Goal: Task Accomplishment & Management: Manage account settings

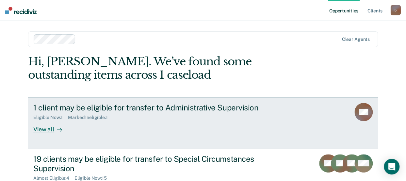
click at [45, 127] on div "View all" at bounding box center [51, 126] width 37 height 13
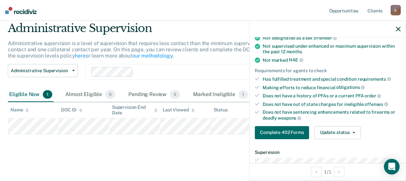
scroll to position [98, 0]
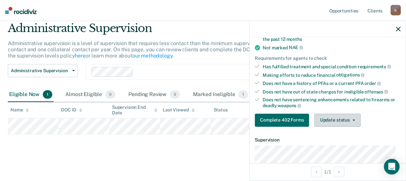
click at [345, 119] on button "Update status" at bounding box center [338, 120] width 46 height 13
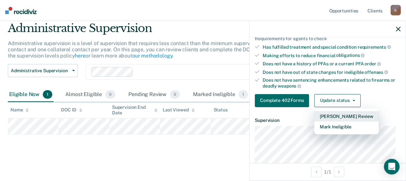
scroll to position [193, 0]
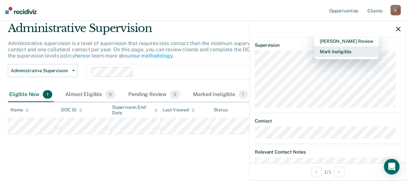
click at [333, 46] on button "Mark Ineligible" at bounding box center [347, 51] width 64 height 10
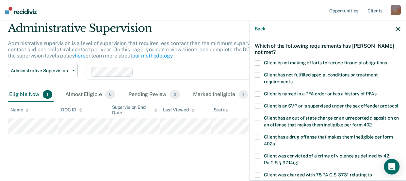
scroll to position [17, 0]
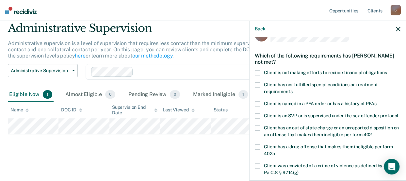
click at [260, 72] on span at bounding box center [257, 72] width 5 height 5
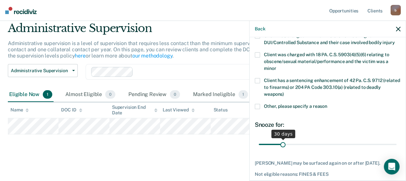
scroll to position [200, 0]
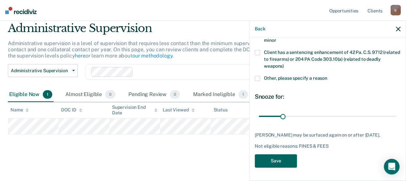
click at [283, 161] on button "Save" at bounding box center [276, 160] width 42 height 13
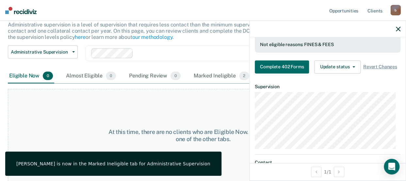
scroll to position [43, 0]
click at [108, 102] on div "At this time, there are no clients who are Eligible Now. Please navigate to one…" at bounding box center [203, 136] width 391 height 94
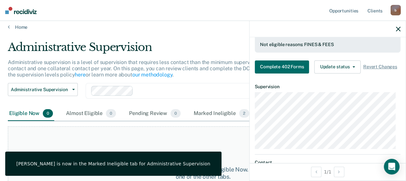
scroll to position [0, 0]
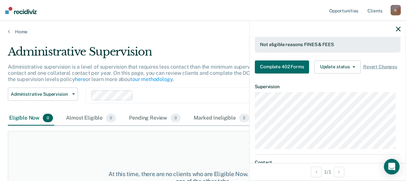
click at [402, 30] on div at bounding box center [328, 29] width 156 height 16
click at [396, 29] on icon "button" at bounding box center [398, 29] width 5 height 5
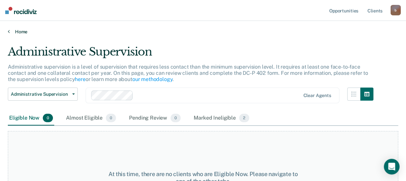
click at [20, 29] on link "Home" at bounding box center [203, 32] width 391 height 6
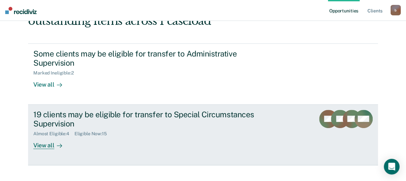
scroll to position [64, 0]
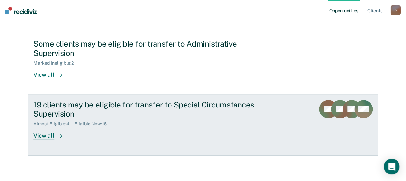
click at [101, 108] on div "19 clients may be eligible for transfer to Special Circumstances Supervision" at bounding box center [148, 109] width 230 height 19
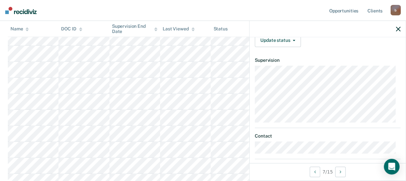
scroll to position [98, 0]
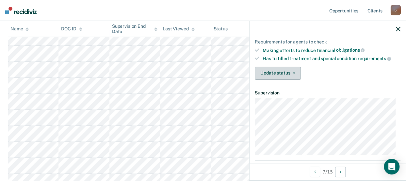
click at [284, 74] on button "Update status" at bounding box center [278, 73] width 46 height 13
click at [347, 70] on div "Update status [PERSON_NAME] Review Mark Ineligible" at bounding box center [328, 73] width 146 height 13
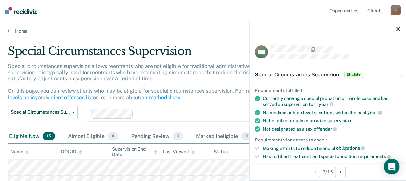
scroll to position [0, 0]
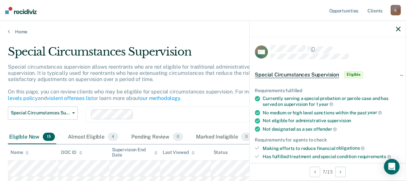
click at [196, 80] on div "Special circumstances supervision allows reentrants who are not eligible for tr…" at bounding box center [191, 85] width 366 height 43
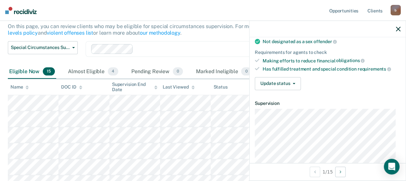
scroll to position [98, 0]
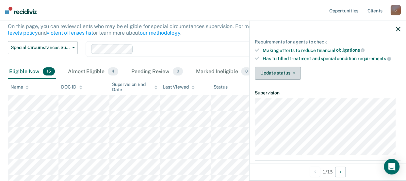
click at [287, 68] on button "Update status" at bounding box center [278, 73] width 46 height 13
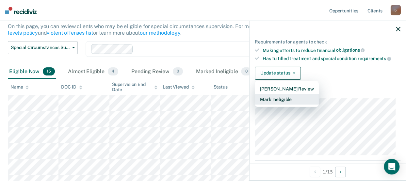
click at [284, 97] on button "Mark Ineligible" at bounding box center [287, 99] width 64 height 10
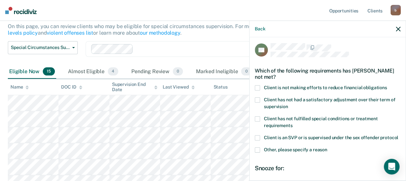
scroll to position [0, 0]
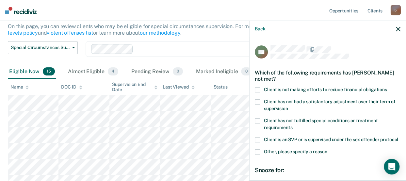
click at [258, 87] on span at bounding box center [257, 89] width 5 height 5
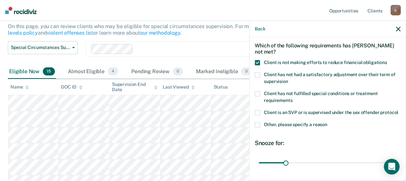
scroll to position [79, 0]
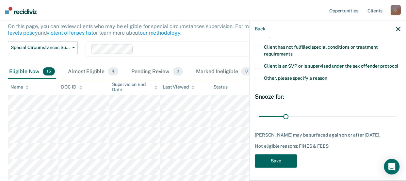
click at [283, 157] on button "Save" at bounding box center [276, 160] width 42 height 13
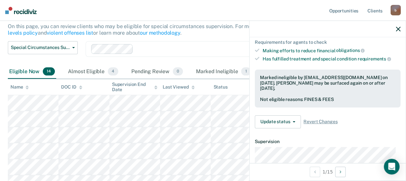
scroll to position [98, 0]
click at [299, 119] on button "Update status" at bounding box center [278, 121] width 46 height 13
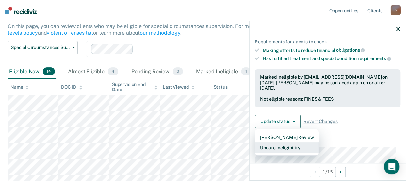
click at [283, 146] on button "Update Ineligibility" at bounding box center [287, 148] width 64 height 10
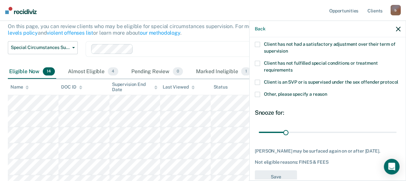
scroll to position [79, 0]
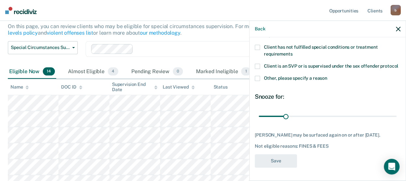
click at [278, 167] on div "TB Which of the following requirements has [PERSON_NAME] not met? Client is not…" at bounding box center [328, 72] width 146 height 200
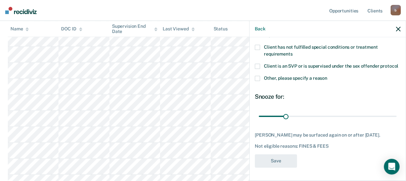
scroll to position [196, 0]
click at [267, 29] on div "Back" at bounding box center [328, 29] width 156 height 16
click at [266, 29] on div "Back" at bounding box center [328, 29] width 156 height 16
click at [264, 29] on button "Back" at bounding box center [260, 29] width 10 height 6
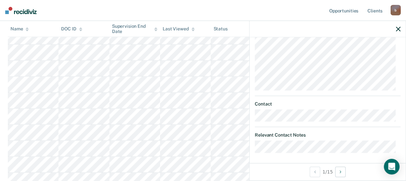
scroll to position [211, 0]
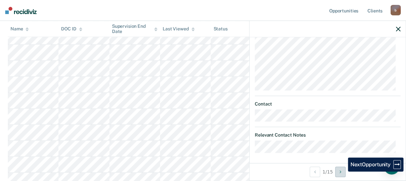
click at [343, 172] on button "Next Opportunity" at bounding box center [341, 172] width 10 height 10
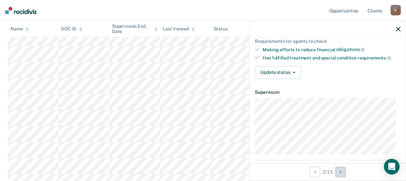
scroll to position [98, 0]
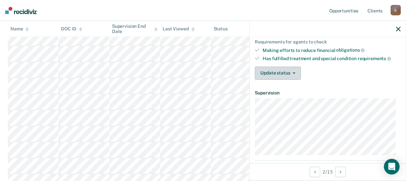
click at [294, 73] on icon "button" at bounding box center [294, 73] width 3 height 1
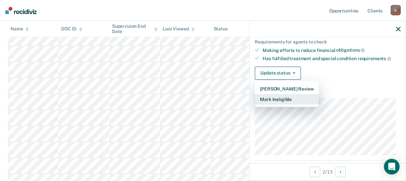
click at [282, 95] on button "Mark Ineligible" at bounding box center [287, 99] width 64 height 10
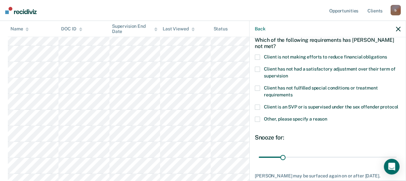
scroll to position [0, 0]
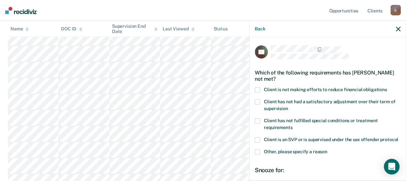
click at [259, 87] on span at bounding box center [257, 89] width 5 height 5
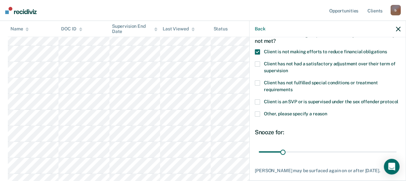
scroll to position [79, 0]
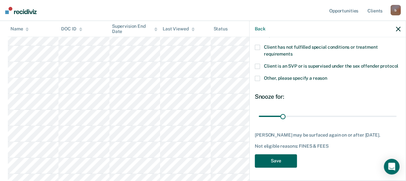
click at [282, 157] on button "Save" at bounding box center [276, 160] width 42 height 13
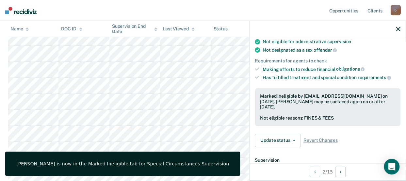
scroll to position [0, 0]
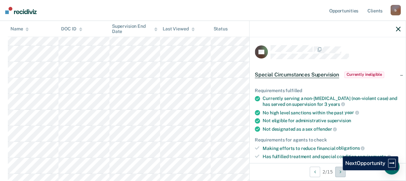
click at [338, 170] on button "Next Opportunity" at bounding box center [341, 172] width 10 height 10
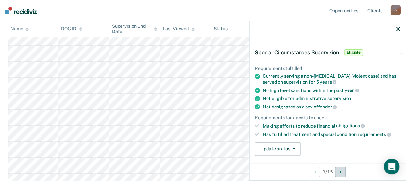
scroll to position [33, 0]
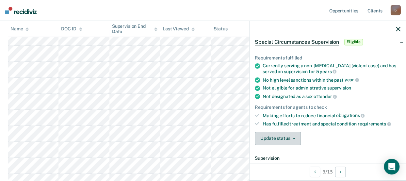
click at [290, 135] on button "Update status" at bounding box center [278, 138] width 46 height 13
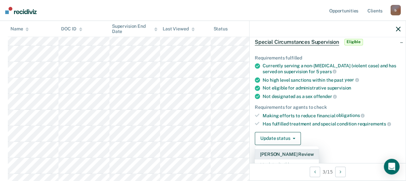
scroll to position [65, 0]
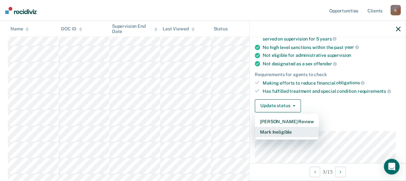
click at [286, 130] on button "Mark Ineligible" at bounding box center [287, 132] width 64 height 10
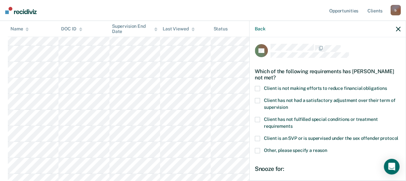
scroll to position [0, 0]
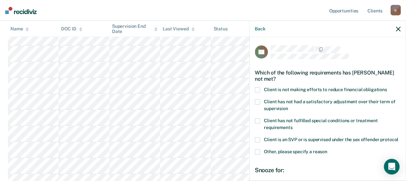
click at [258, 155] on span at bounding box center [257, 151] width 5 height 5
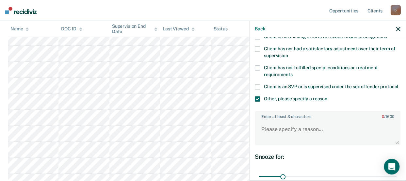
scroll to position [65, 0]
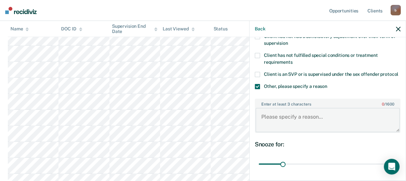
click at [295, 124] on textarea "Enter at least 3 characters 0 / 1600" at bounding box center [328, 120] width 145 height 24
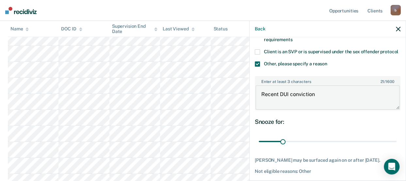
scroll to position [124, 0]
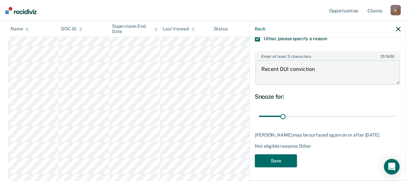
type textarea "Recent DUI conviction"
click at [281, 154] on div "DB Which of the following requirements has [PERSON_NAME] not met? Client is not…" at bounding box center [328, 52] width 146 height 240
click at [279, 160] on button "Save" at bounding box center [276, 160] width 42 height 13
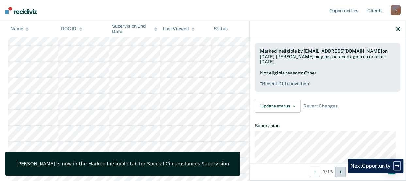
click at [343, 173] on button "Next Opportunity" at bounding box center [341, 172] width 10 height 10
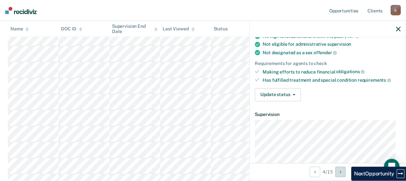
scroll to position [98, 0]
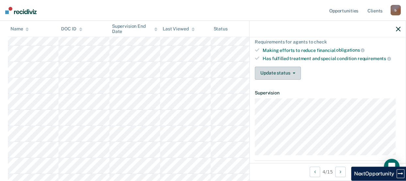
click at [291, 73] on span "button" at bounding box center [292, 73] width 5 height 1
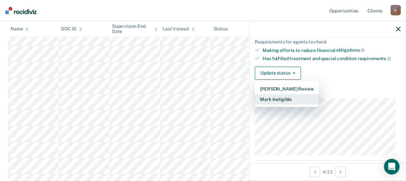
click at [278, 96] on button "Mark Ineligible" at bounding box center [287, 99] width 64 height 10
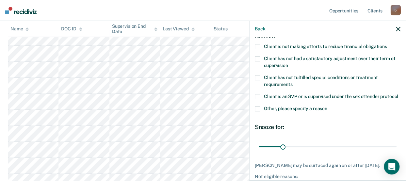
scroll to position [0, 0]
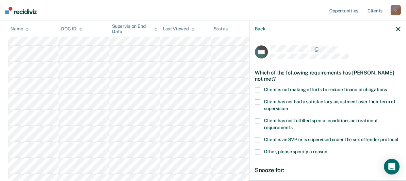
click at [257, 89] on span at bounding box center [257, 89] width 5 height 5
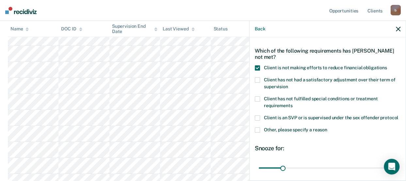
scroll to position [79, 0]
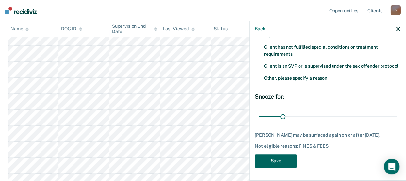
click at [278, 160] on button "Save" at bounding box center [276, 160] width 42 height 13
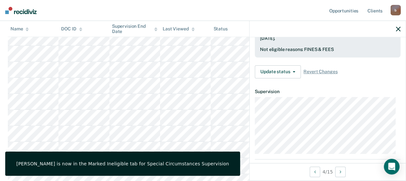
scroll to position [163, 0]
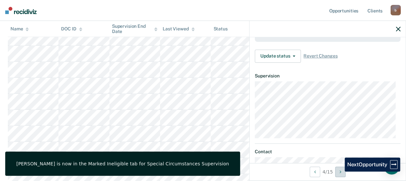
click at [340, 172] on button "Next Opportunity" at bounding box center [341, 172] width 10 height 10
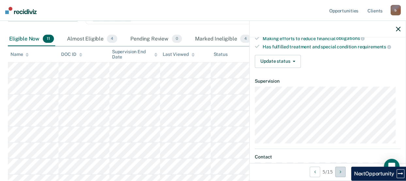
scroll to position [98, 0]
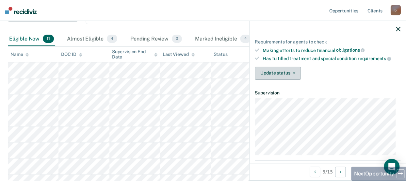
click at [287, 71] on button "Update status" at bounding box center [278, 73] width 46 height 13
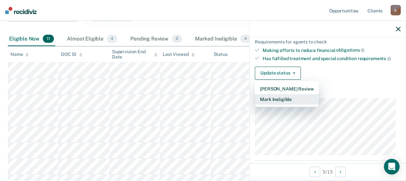
click at [278, 96] on button "Mark Ineligible" at bounding box center [287, 99] width 64 height 10
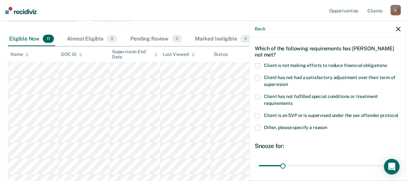
scroll to position [0, 0]
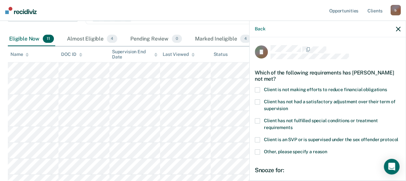
click at [258, 91] on span at bounding box center [257, 89] width 5 height 5
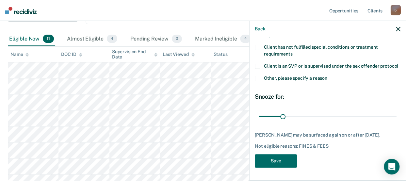
scroll to position [79, 0]
click at [278, 163] on button "Save" at bounding box center [276, 160] width 42 height 13
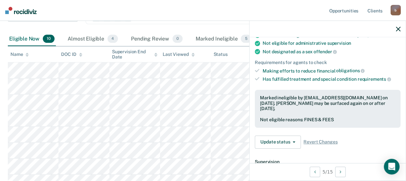
scroll to position [98, 0]
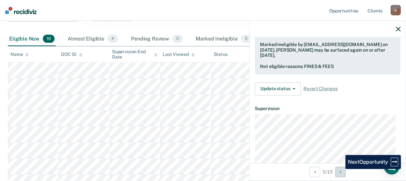
click at [341, 169] on button "Next Opportunity" at bounding box center [341, 172] width 10 height 10
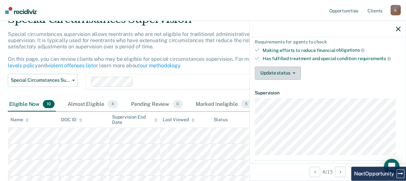
click at [288, 73] on button "Update status" at bounding box center [278, 73] width 46 height 13
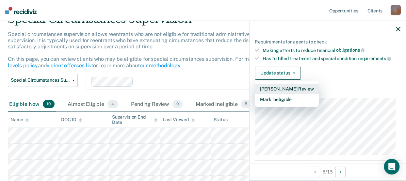
click at [274, 87] on button "[PERSON_NAME] Review" at bounding box center [287, 89] width 64 height 10
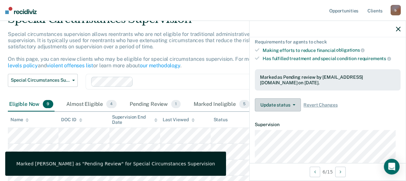
click at [280, 101] on button "Update status" at bounding box center [278, 104] width 46 height 13
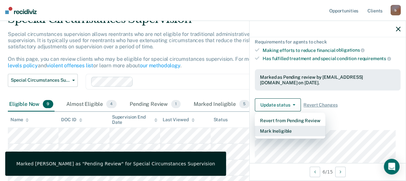
click at [284, 128] on button "Mark Ineligible" at bounding box center [290, 131] width 71 height 10
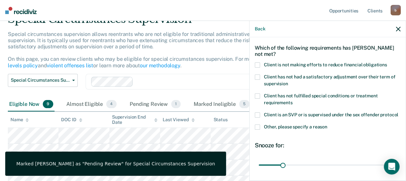
scroll to position [0, 0]
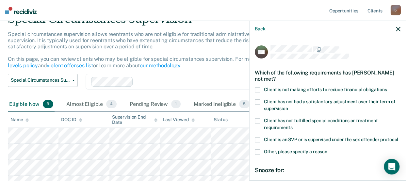
click at [257, 87] on span at bounding box center [257, 89] width 5 height 5
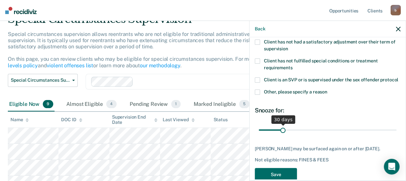
scroll to position [79, 0]
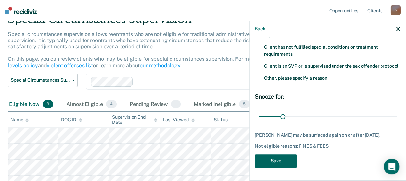
click at [281, 161] on button "Save" at bounding box center [276, 160] width 42 height 13
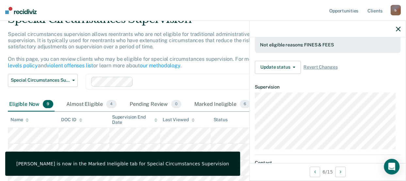
scroll to position [146, 0]
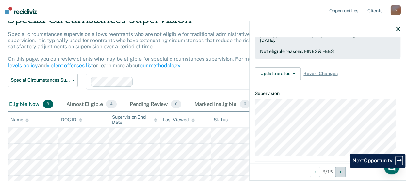
click at [345, 171] on button "Next Opportunity" at bounding box center [341, 172] width 10 height 10
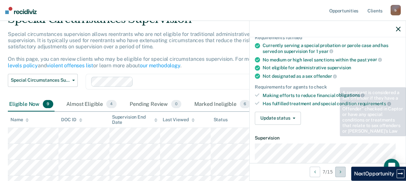
scroll to position [65, 0]
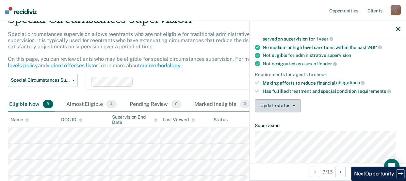
click at [291, 101] on button "Update status" at bounding box center [278, 105] width 46 height 13
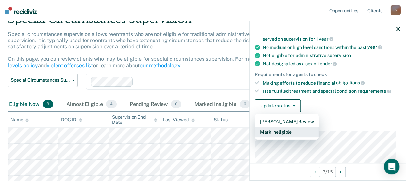
click at [284, 128] on button "Mark Ineligible" at bounding box center [287, 132] width 64 height 10
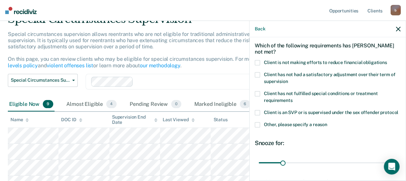
scroll to position [0, 0]
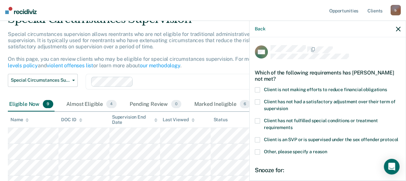
click at [259, 88] on span at bounding box center [257, 89] width 5 height 5
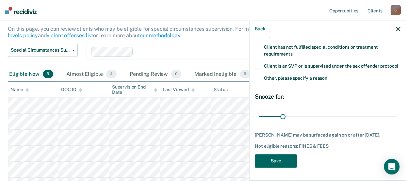
scroll to position [98, 0]
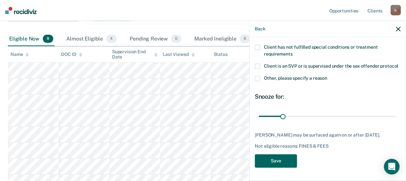
click at [276, 160] on button "Save" at bounding box center [276, 160] width 42 height 13
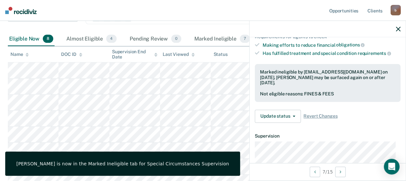
scroll to position [131, 0]
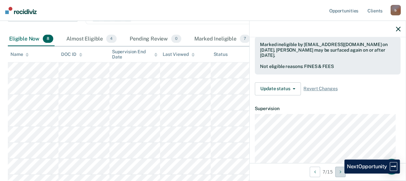
click at [340, 174] on button "Next Opportunity" at bounding box center [341, 172] width 10 height 10
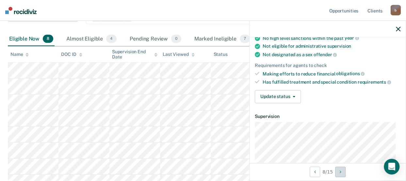
scroll to position [98, 0]
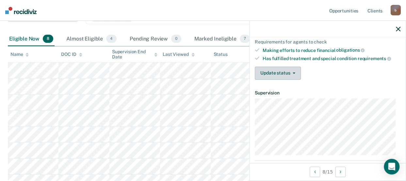
click at [284, 75] on button "Update status" at bounding box center [278, 73] width 46 height 13
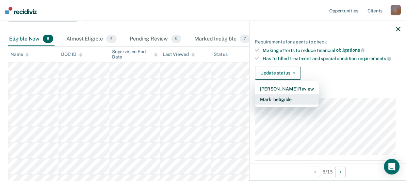
click at [278, 100] on button "Mark Ineligible" at bounding box center [287, 99] width 64 height 10
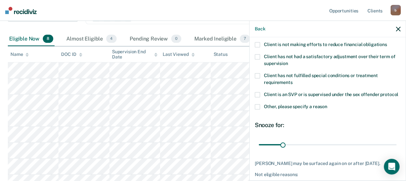
scroll to position [0, 0]
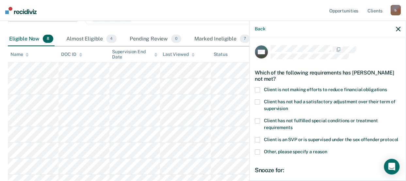
click at [258, 88] on span at bounding box center [257, 89] width 5 height 5
click at [256, 99] on span at bounding box center [257, 101] width 5 height 5
click at [258, 119] on span at bounding box center [257, 120] width 5 height 5
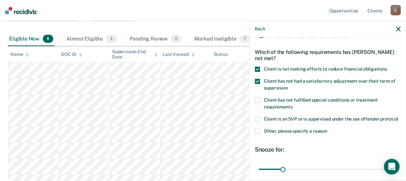
scroll to position [33, 0]
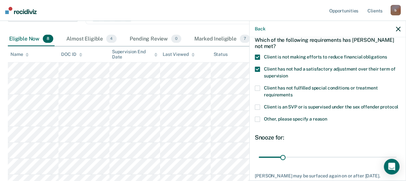
click at [258, 122] on span at bounding box center [257, 119] width 5 height 5
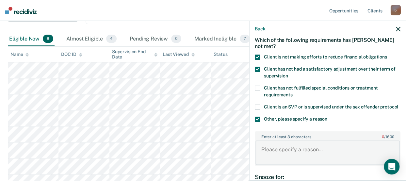
click at [284, 159] on textarea "Enter at least 3 characters 0 / 1600" at bounding box center [328, 153] width 145 height 24
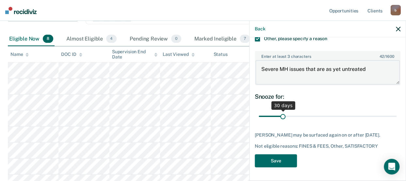
scroll to position [124, 0]
type textarea "Severe MH issues that are as yet untreated"
click at [276, 166] on button "Save" at bounding box center [276, 160] width 42 height 13
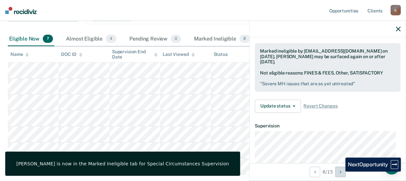
click at [341, 172] on icon "Next Opportunity" at bounding box center [341, 172] width 2 height 5
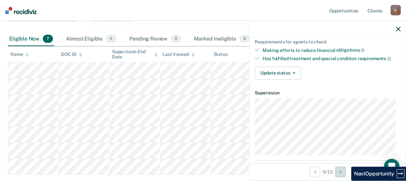
scroll to position [98, 0]
click at [277, 74] on button "Update status" at bounding box center [278, 73] width 46 height 13
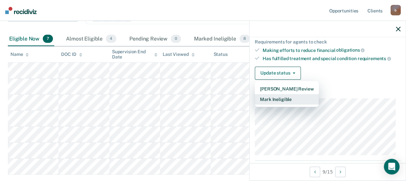
click at [271, 95] on button "Mark Ineligible" at bounding box center [287, 99] width 64 height 10
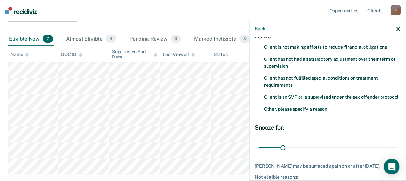
scroll to position [0, 0]
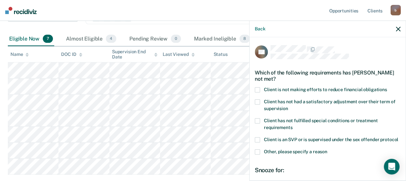
click at [258, 87] on span at bounding box center [257, 89] width 5 height 5
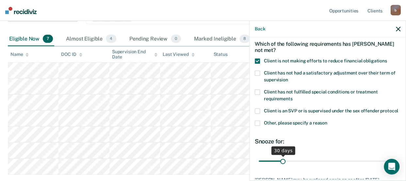
scroll to position [79, 0]
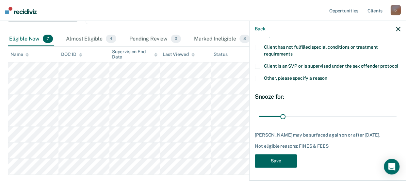
click at [278, 162] on button "Save" at bounding box center [276, 160] width 42 height 13
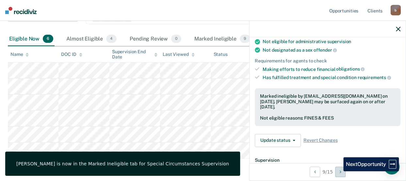
click at [339, 171] on button "Next Opportunity" at bounding box center [341, 172] width 10 height 10
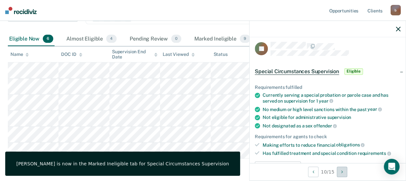
scroll to position [0, 0]
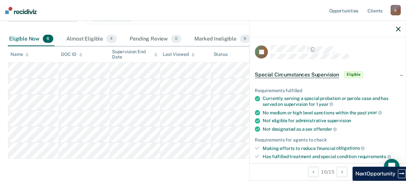
click at [326, 75] on span "Special Circumstances Supervision" at bounding box center [297, 75] width 84 height 7
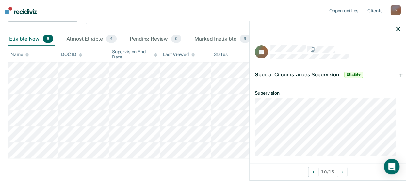
click at [326, 75] on span "Special Circumstances Supervision" at bounding box center [297, 75] width 84 height 6
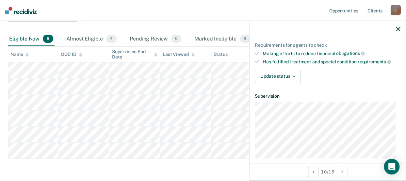
scroll to position [98, 0]
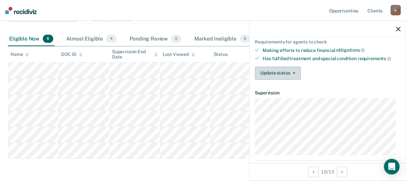
click at [284, 73] on button "Update status" at bounding box center [278, 73] width 46 height 13
click at [271, 104] on article "AJ Special Circumstances Supervision Eligible Requirements fulfilled Currently …" at bounding box center [328, 143] width 146 height 393
click at [280, 73] on button "Update status" at bounding box center [278, 73] width 46 height 13
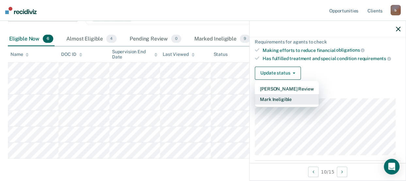
click at [274, 95] on button "Mark Ineligible" at bounding box center [287, 99] width 64 height 10
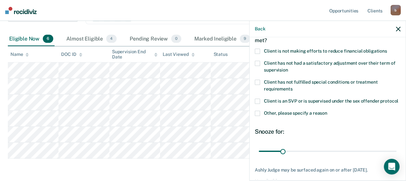
scroll to position [0, 0]
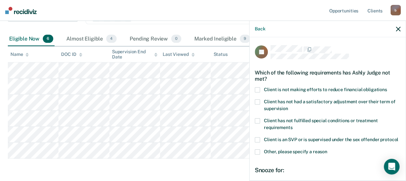
click at [258, 88] on span at bounding box center [257, 89] width 5 height 5
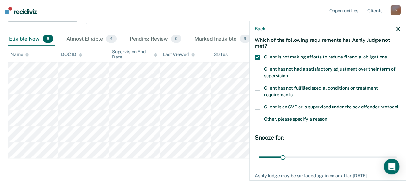
scroll to position [79, 0]
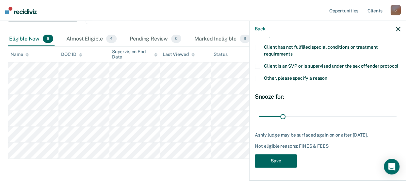
click at [264, 165] on button "Save" at bounding box center [276, 160] width 42 height 13
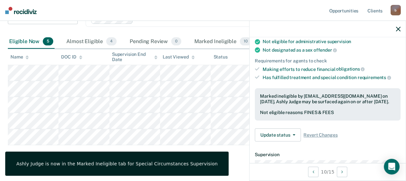
scroll to position [98, 0]
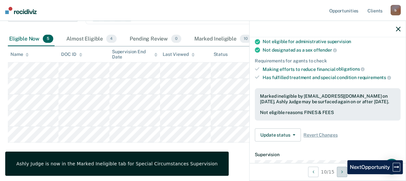
click at [343, 174] on icon "Next Opportunity" at bounding box center [342, 172] width 2 height 5
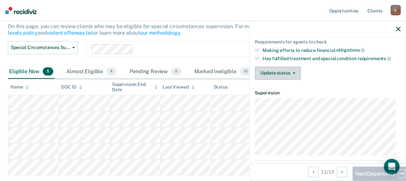
click at [290, 73] on span "button" at bounding box center [292, 73] width 5 height 1
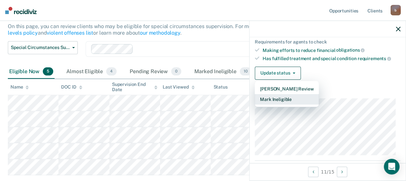
click at [279, 96] on button "Mark Ineligible" at bounding box center [287, 99] width 64 height 10
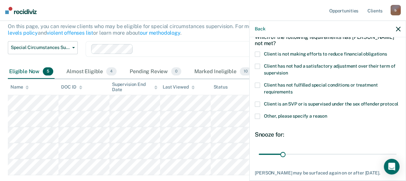
scroll to position [0, 0]
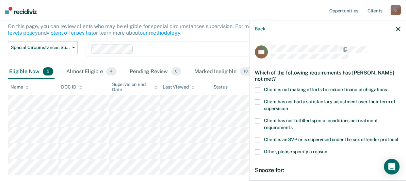
click at [258, 89] on span at bounding box center [257, 89] width 5 height 5
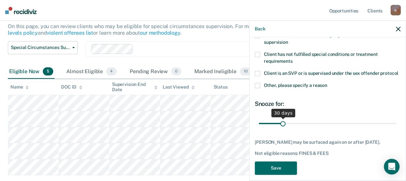
scroll to position [84, 0]
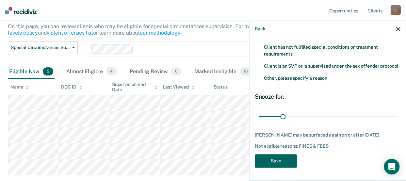
click at [287, 161] on button "Save" at bounding box center [276, 160] width 42 height 13
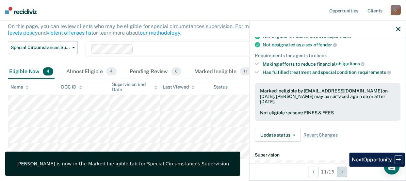
click at [345, 170] on button "Next Opportunity" at bounding box center [342, 172] width 10 height 10
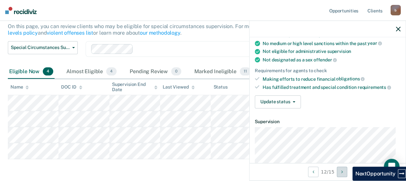
scroll to position [98, 0]
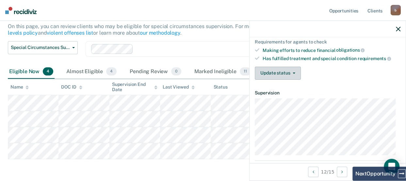
click at [280, 71] on button "Update status" at bounding box center [278, 73] width 46 height 13
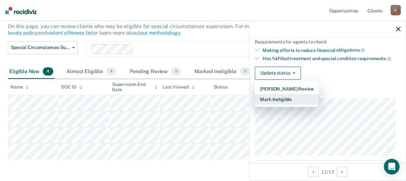
click at [276, 94] on button "Mark Ineligible" at bounding box center [287, 99] width 64 height 10
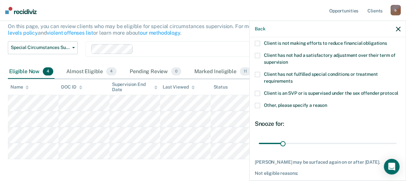
scroll to position [14, 0]
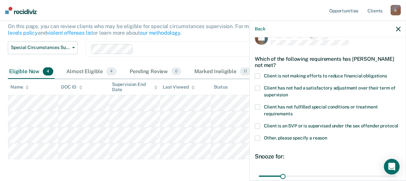
click at [260, 74] on label "Client is not making efforts to reduce financial obligations" at bounding box center [328, 77] width 146 height 7
drag, startPoint x: 255, startPoint y: 146, endPoint x: 273, endPoint y: 70, distance: 77.3
click at [256, 141] on span at bounding box center [257, 138] width 5 height 5
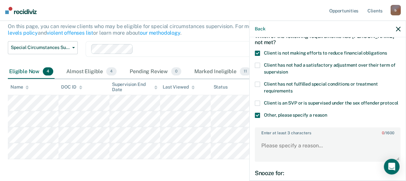
scroll to position [112, 0]
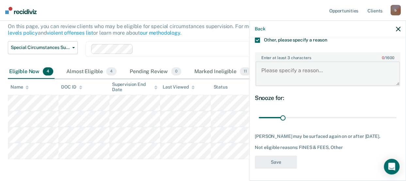
click at [277, 76] on textarea "Enter at least 3 characters 0 / 1600" at bounding box center [328, 73] width 145 height 24
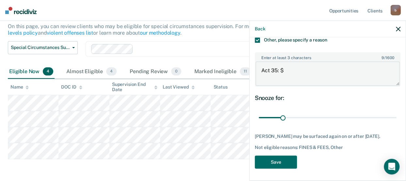
paste textarea "1066.67"
type textarea "Act 35: $1066.67"
click at [281, 169] on button "Save" at bounding box center [276, 162] width 42 height 13
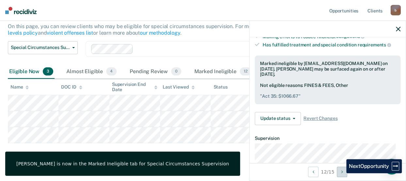
click at [342, 173] on button "Next Opportunity" at bounding box center [342, 172] width 10 height 10
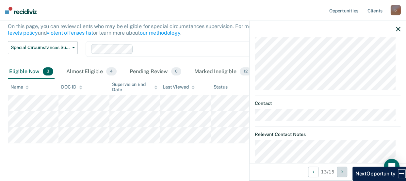
scroll to position [131, 0]
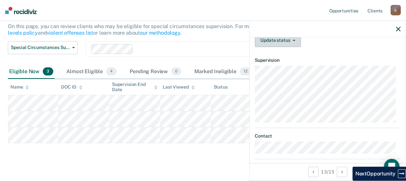
click at [285, 42] on button "Update status" at bounding box center [278, 40] width 46 height 13
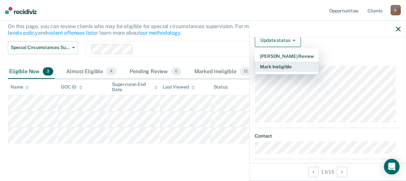
click at [283, 64] on button "Mark Ineligible" at bounding box center [287, 66] width 64 height 10
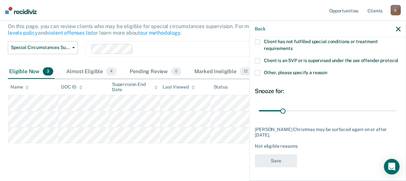
click at [256, 72] on span at bounding box center [257, 72] width 5 height 5
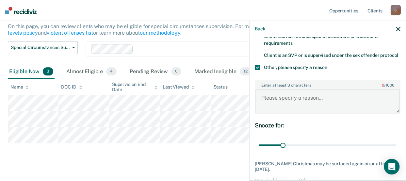
click at [284, 106] on textarea "Enter at least 3 characters 0 / 1600" at bounding box center [328, 101] width 145 height 24
paste textarea "078FV"
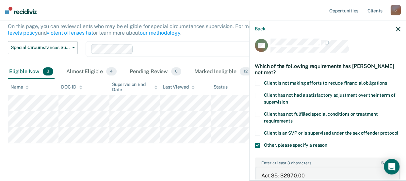
scroll to position [0, 0]
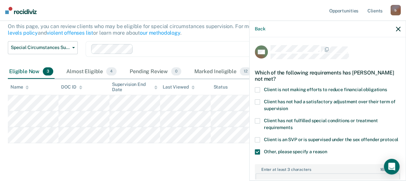
type textarea "Act 35: $2970.00"
click at [256, 89] on span at bounding box center [257, 89] width 5 height 5
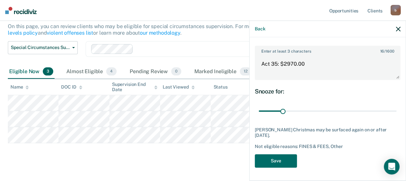
scroll to position [124, 0]
click at [282, 157] on button "Save" at bounding box center [276, 160] width 42 height 13
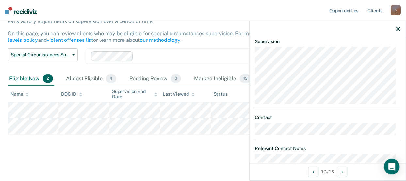
scroll to position [229, 0]
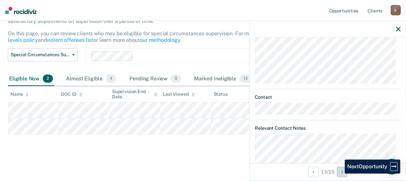
click at [340, 174] on button "Next Opportunity" at bounding box center [342, 172] width 10 height 10
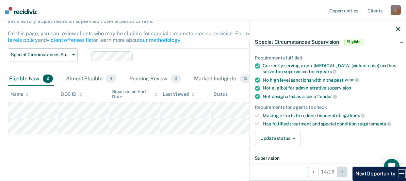
scroll to position [65, 0]
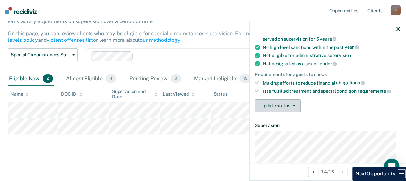
click at [294, 105] on icon "button" at bounding box center [294, 105] width 3 height 1
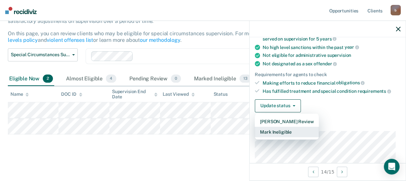
click at [282, 129] on button "Mark Ineligible" at bounding box center [287, 132] width 64 height 10
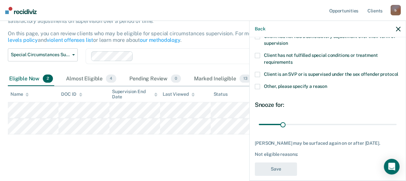
click at [255, 89] on span at bounding box center [257, 86] width 5 height 5
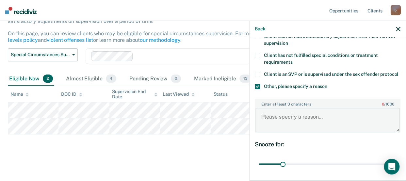
click at [273, 124] on textarea "Enter at least 3 characters 0 / 1600" at bounding box center [328, 120] width 145 height 24
paste textarea "2608.20"
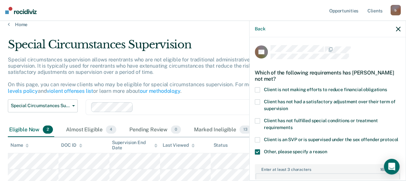
scroll to position [0, 0]
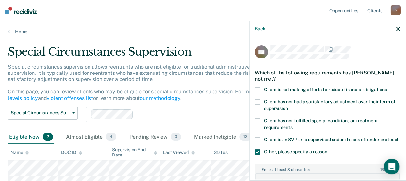
type textarea "Act 35: $2608.20"
click at [259, 87] on span at bounding box center [257, 89] width 5 height 5
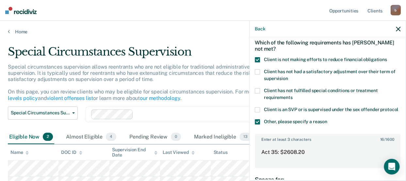
scroll to position [124, 0]
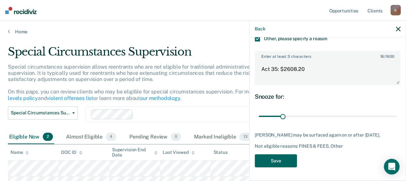
click at [277, 161] on button "Save" at bounding box center [276, 160] width 42 height 13
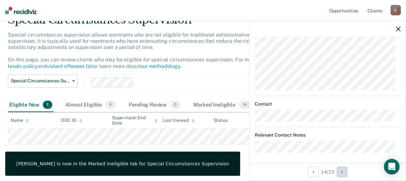
scroll to position [33, 0]
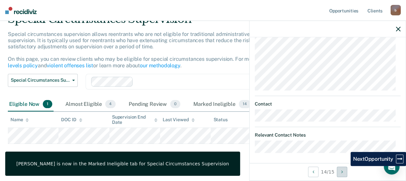
click at [346, 170] on button "Next Opportunity" at bounding box center [342, 172] width 10 height 10
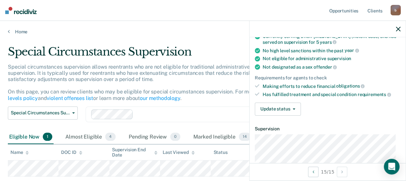
scroll to position [65, 0]
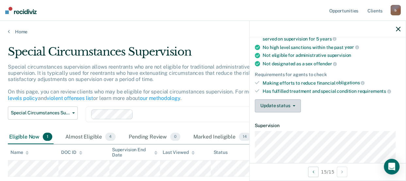
click at [290, 105] on span "button" at bounding box center [292, 105] width 5 height 1
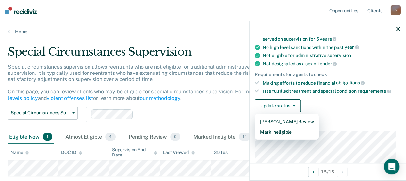
click at [341, 104] on div "Update status [PERSON_NAME] Review Mark Ineligible" at bounding box center [328, 105] width 146 height 13
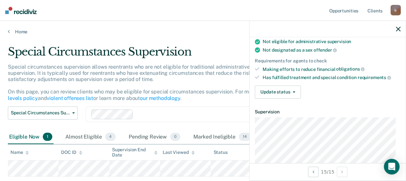
scroll to position [98, 0]
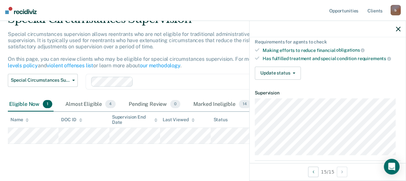
click at [207, 82] on div at bounding box center [218, 82] width 164 height 8
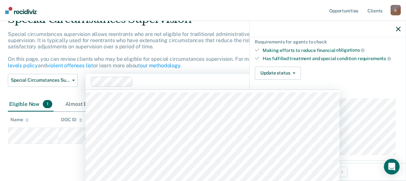
scroll to position [39, 0]
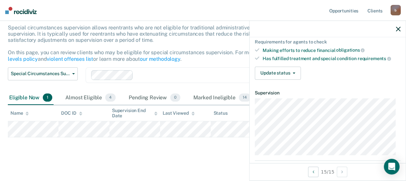
click at [186, 40] on div "Special circumstances supervision allows reentrants who are not eligible for tr…" at bounding box center [191, 46] width 366 height 43
click at [399, 26] on div at bounding box center [328, 29] width 156 height 16
click at [400, 30] on icon "button" at bounding box center [398, 29] width 5 height 5
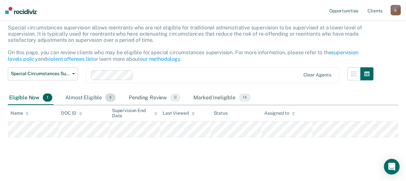
click at [76, 95] on div "Almost Eligible 4" at bounding box center [90, 98] width 53 height 14
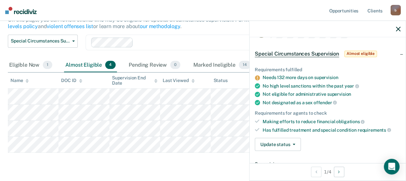
scroll to position [33, 0]
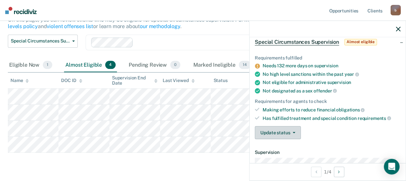
click at [287, 137] on button "Update status" at bounding box center [278, 132] width 46 height 13
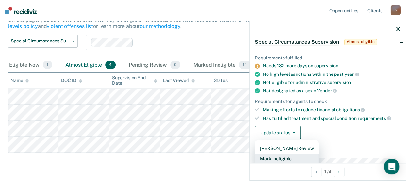
click at [277, 155] on button "Mark Ineligible" at bounding box center [287, 159] width 64 height 10
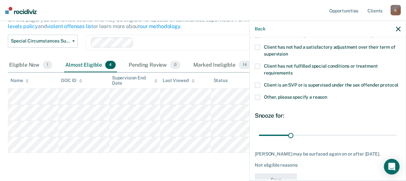
scroll to position [65, 0]
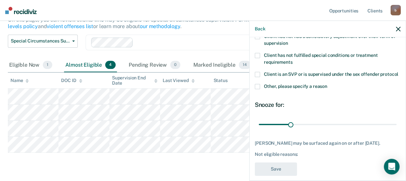
click at [259, 89] on span at bounding box center [257, 86] width 5 height 5
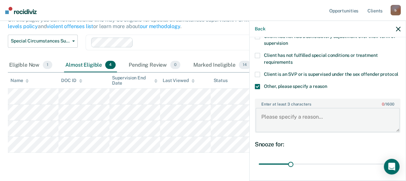
click at [276, 129] on textarea "Enter at least 3 characters 0 / 1600" at bounding box center [328, 120] width 145 height 24
paste textarea "320.00"
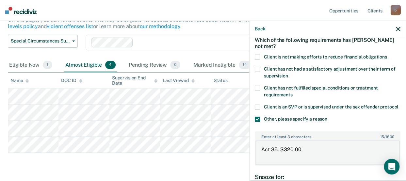
type textarea "Act 35: $320.00"
click at [258, 57] on span at bounding box center [257, 57] width 5 height 5
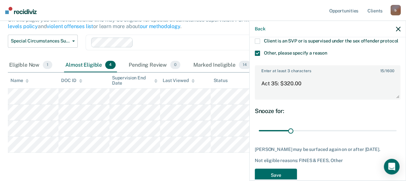
scroll to position [118, 0]
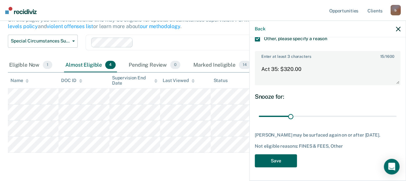
click at [286, 160] on button "Save" at bounding box center [276, 160] width 42 height 13
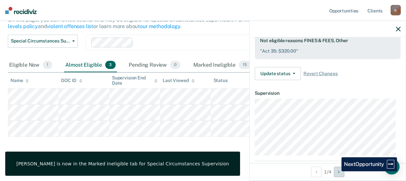
click at [337, 171] on button "Next Opportunity" at bounding box center [339, 172] width 10 height 10
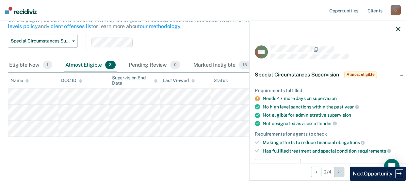
scroll to position [33, 0]
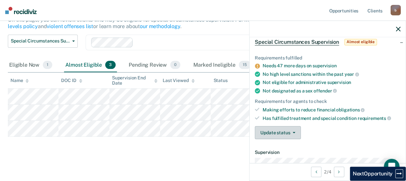
click at [274, 132] on button "Update status" at bounding box center [278, 132] width 46 height 13
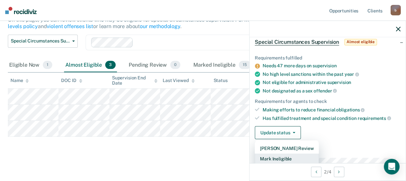
click at [276, 157] on button "Mark Ineligible" at bounding box center [287, 159] width 64 height 10
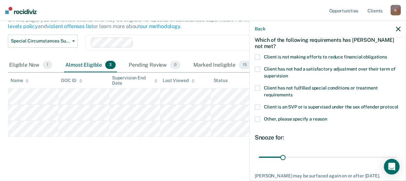
click at [258, 57] on span at bounding box center [257, 57] width 5 height 5
click at [259, 122] on span at bounding box center [257, 119] width 5 height 5
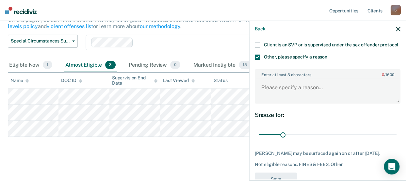
scroll to position [98, 0]
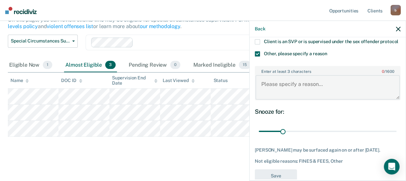
click at [283, 91] on textarea "Enter at least 3 characters 0 / 1600" at bounding box center [328, 87] width 145 height 24
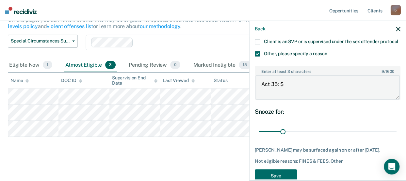
paste textarea "930.00"
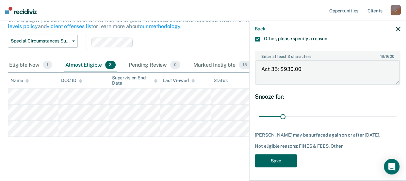
type textarea "Act 35: $930.00"
click at [274, 158] on button "Save" at bounding box center [276, 160] width 42 height 13
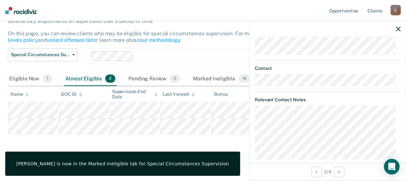
scroll to position [259, 0]
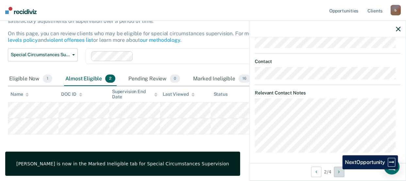
click at [338, 169] on button "Next Opportunity" at bounding box center [339, 172] width 10 height 10
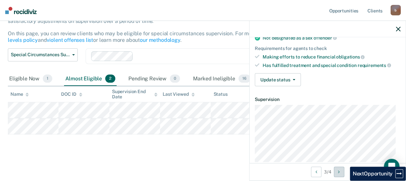
scroll to position [98, 0]
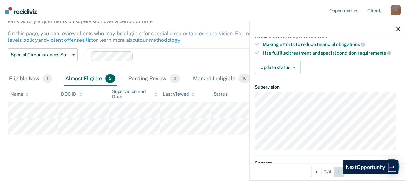
click at [338, 174] on button "Next Opportunity" at bounding box center [339, 172] width 10 height 10
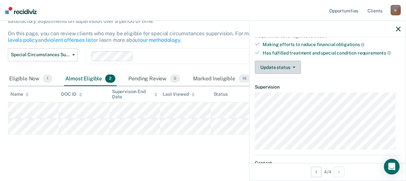
click at [286, 69] on button "Update status" at bounding box center [278, 67] width 46 height 13
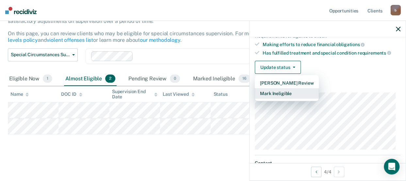
click at [274, 92] on button "Mark Ineligible" at bounding box center [287, 93] width 64 height 10
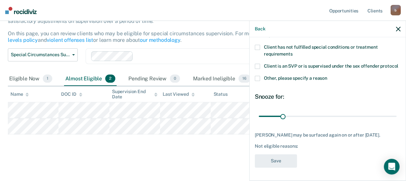
click at [258, 79] on span at bounding box center [257, 78] width 5 height 5
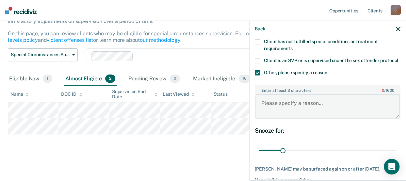
drag, startPoint x: 259, startPoint y: 109, endPoint x: 252, endPoint y: 107, distance: 7.2
click at [252, 107] on div "RG Which of the following requirements has [PERSON_NAME] not met? Client is not…" at bounding box center [328, 108] width 156 height 142
paste textarea "700.00"
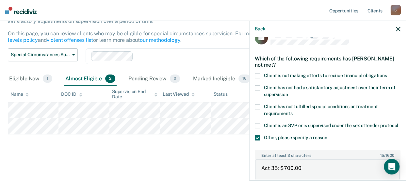
scroll to position [14, 0]
type textarea "Act 35: $700.00"
click at [254, 76] on div "RG Which of the following requirements has [PERSON_NAME] not met? Client is not…" at bounding box center [328, 108] width 156 height 142
click at [259, 76] on span at bounding box center [257, 76] width 5 height 5
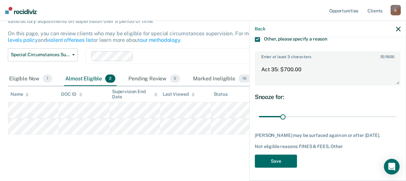
scroll to position [118, 0]
click at [283, 162] on button "Save" at bounding box center [276, 160] width 42 height 13
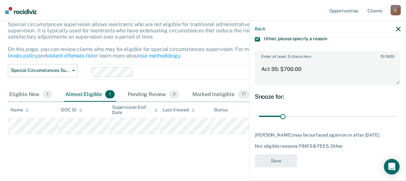
scroll to position [43, 0]
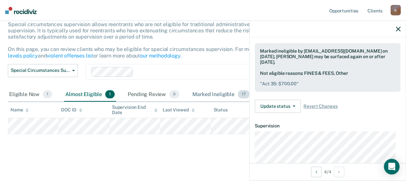
click at [199, 98] on div "Marked Ineligible 17" at bounding box center [221, 95] width 60 height 14
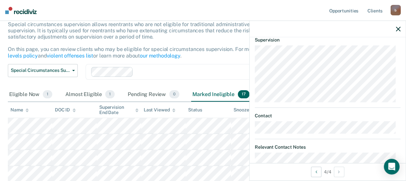
scroll to position [216, 0]
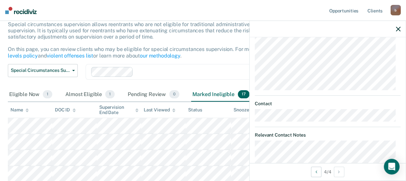
click at [400, 28] on icon "button" at bounding box center [398, 29] width 5 height 5
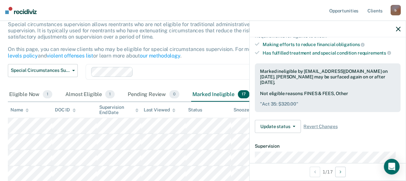
scroll to position [131, 0]
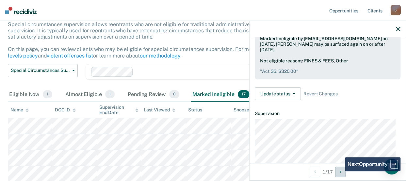
click at [340, 171] on icon "Next Opportunity" at bounding box center [341, 172] width 2 height 5
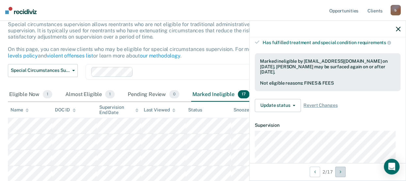
scroll to position [103, 0]
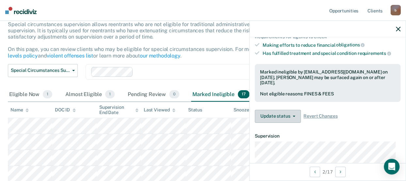
click at [285, 111] on button "Update status" at bounding box center [278, 116] width 46 height 13
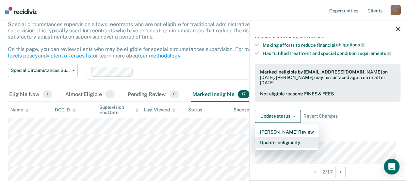
click at [283, 142] on button "Update Ineligibility" at bounding box center [287, 142] width 64 height 10
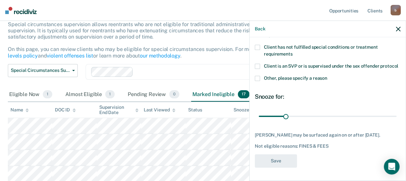
scroll to position [79, 0]
click at [258, 79] on span at bounding box center [257, 78] width 5 height 5
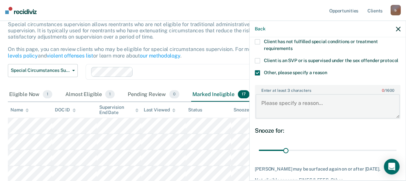
click at [275, 113] on textarea "Enter at least 3 characters 0 / 1600" at bounding box center [328, 106] width 145 height 24
paste textarea "885.00"
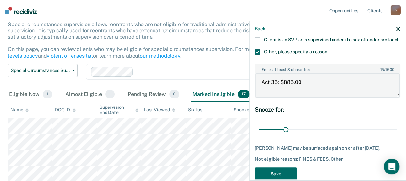
scroll to position [118, 0]
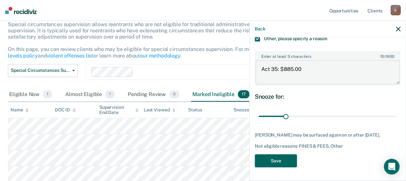
type textarea "Act 35: $885.00"
click at [283, 163] on button "Save" at bounding box center [276, 160] width 42 height 13
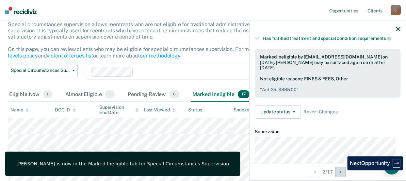
click at [343, 170] on button "Next Opportunity" at bounding box center [341, 172] width 10 height 10
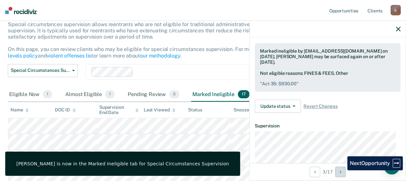
scroll to position [113, 0]
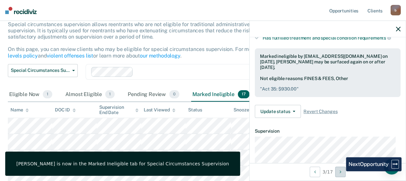
click at [341, 172] on icon "Next Opportunity" at bounding box center [341, 172] width 2 height 5
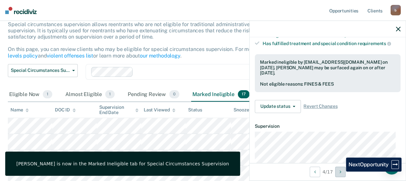
scroll to position [118, 0]
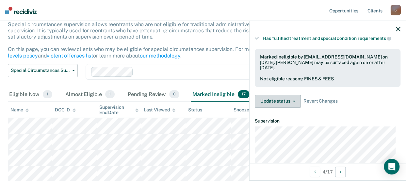
click at [284, 101] on button "Update status" at bounding box center [278, 101] width 46 height 13
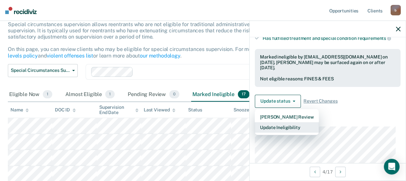
click at [285, 126] on button "Update Ineligibility" at bounding box center [287, 127] width 64 height 10
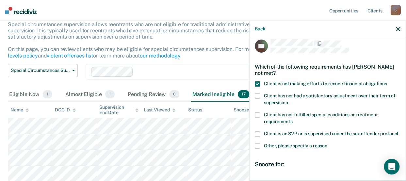
scroll to position [0, 0]
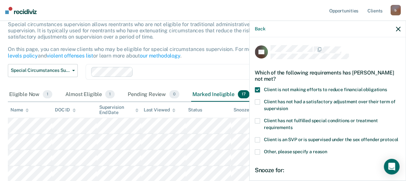
click at [259, 155] on span at bounding box center [257, 151] width 5 height 5
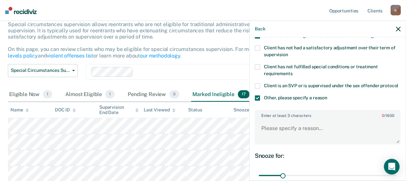
scroll to position [65, 0]
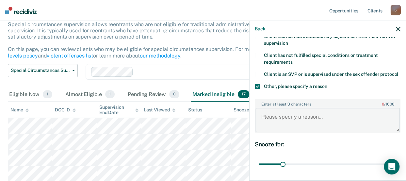
click at [274, 129] on textarea "Enter at least 3 characters 0 / 1600" at bounding box center [328, 120] width 145 height 24
paste textarea "140.00"
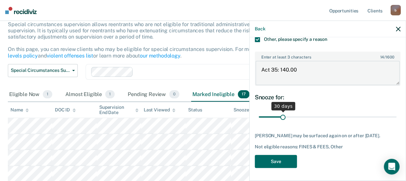
scroll to position [118, 0]
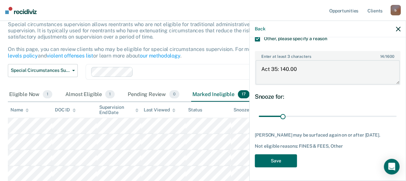
click at [280, 69] on textarea "Act 35: 140.00" at bounding box center [328, 72] width 145 height 24
type textarea "Act 35: $140.00"
click at [279, 160] on button "Save" at bounding box center [276, 160] width 42 height 13
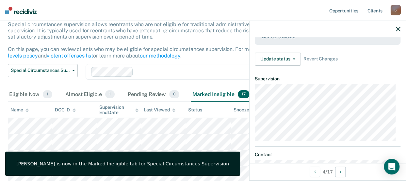
scroll to position [216, 0]
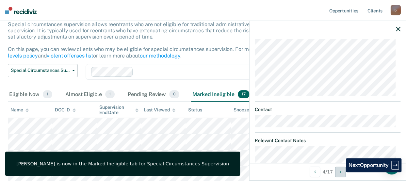
click at [341, 172] on icon "Next Opportunity" at bounding box center [341, 172] width 2 height 5
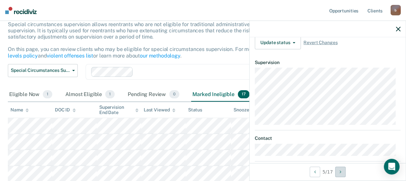
scroll to position [193, 0]
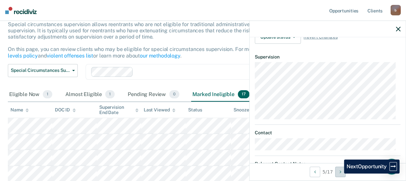
click at [339, 174] on button "Next Opportunity" at bounding box center [341, 172] width 10 height 10
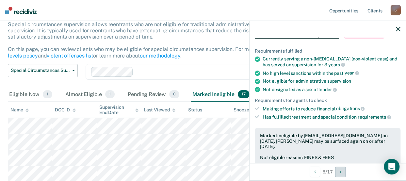
scroll to position [65, 0]
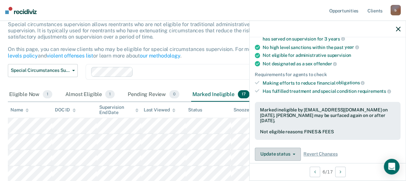
click at [284, 150] on button "Update status" at bounding box center [278, 154] width 46 height 13
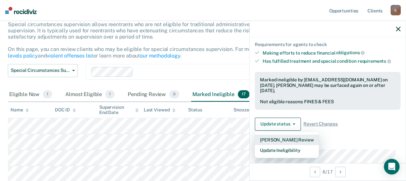
scroll to position [108, 0]
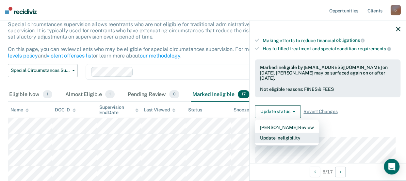
click at [279, 136] on button "Update Ineligibility" at bounding box center [287, 138] width 64 height 10
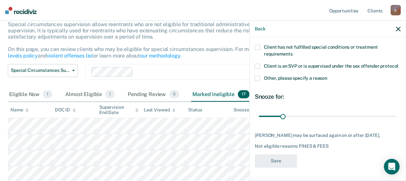
scroll to position [79, 0]
click at [258, 79] on span at bounding box center [257, 78] width 5 height 5
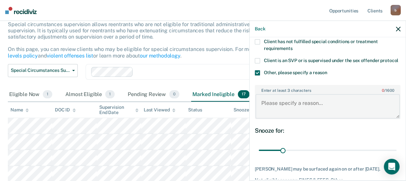
click at [273, 111] on textarea "Enter at least 3 characters 0 / 1600" at bounding box center [328, 106] width 145 height 24
paste textarea "1230.00"
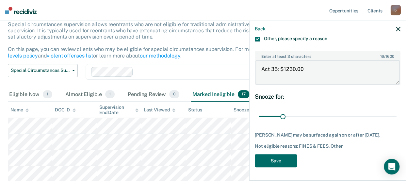
scroll to position [118, 0]
type textarea "Act 35: $1230.00"
click at [274, 161] on button "Save" at bounding box center [276, 160] width 42 height 13
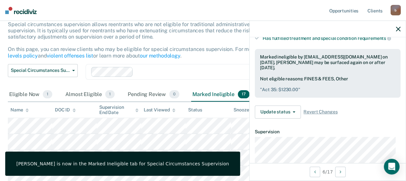
scroll to position [216, 0]
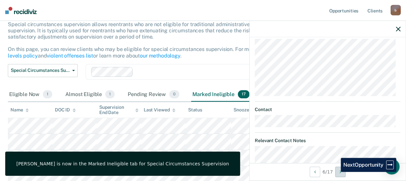
click at [336, 172] on button "Next Opportunity" at bounding box center [341, 172] width 10 height 10
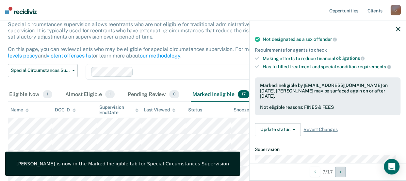
scroll to position [75, 0]
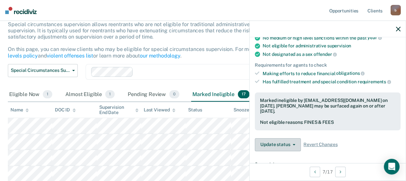
click at [285, 141] on button "Update status" at bounding box center [278, 144] width 46 height 13
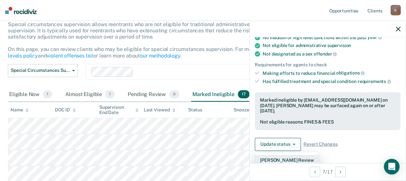
scroll to position [108, 0]
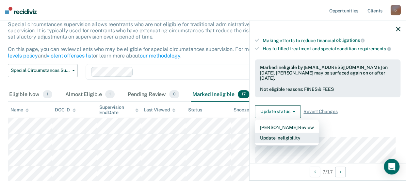
click at [289, 134] on button "Update Ineligibility" at bounding box center [287, 138] width 64 height 10
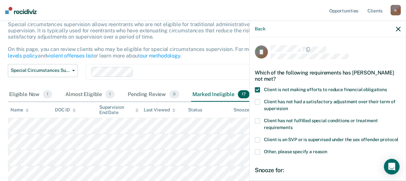
scroll to position [0, 0]
click at [260, 156] on label "Other, please specify a reason" at bounding box center [328, 152] width 146 height 7
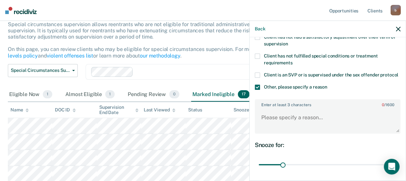
scroll to position [65, 0]
click at [275, 118] on textarea "Enter at least 3 characters 0 / 1600" at bounding box center [328, 120] width 145 height 24
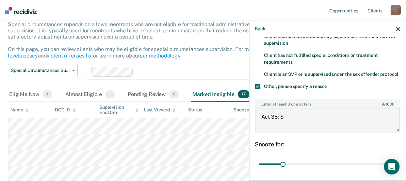
paste textarea "1870.00"
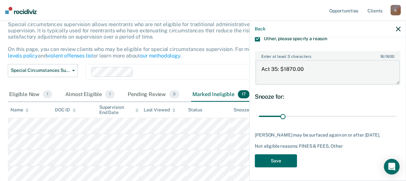
scroll to position [118, 0]
type textarea "Act 35: $1870.00"
click at [286, 161] on button "Save" at bounding box center [276, 160] width 42 height 13
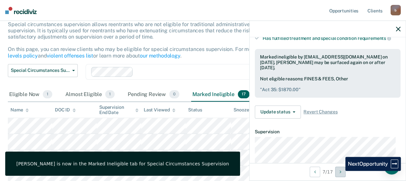
click at [341, 171] on icon "Next Opportunity" at bounding box center [341, 172] width 2 height 5
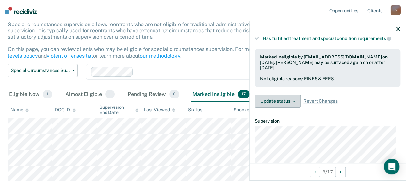
click at [280, 98] on button "Update status" at bounding box center [278, 101] width 46 height 13
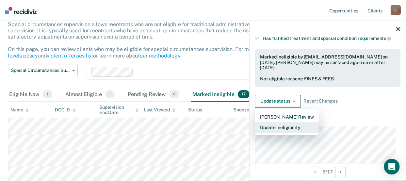
click at [279, 128] on button "Update Ineligibility" at bounding box center [287, 127] width 64 height 10
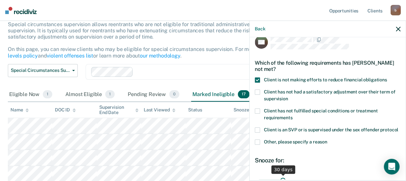
scroll to position [0, 0]
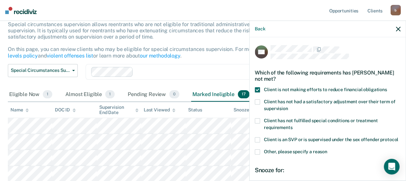
click at [257, 155] on span at bounding box center [257, 151] width 5 height 5
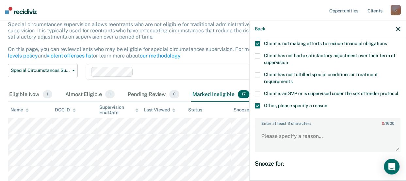
scroll to position [65, 0]
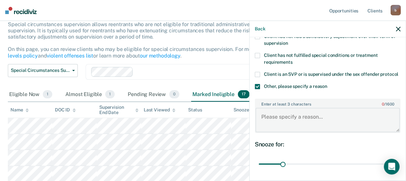
click at [273, 120] on textarea "Enter at least 3 characters 0 / 1600" at bounding box center [328, 120] width 145 height 24
paste textarea "1870.00"
click at [311, 126] on textarea "Act 35: $150.00" at bounding box center [328, 120] width 145 height 24
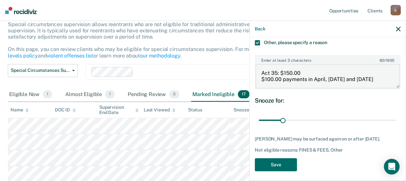
scroll to position [118, 0]
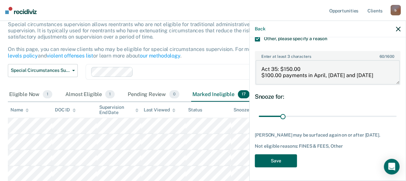
type textarea "Act 35: $150.00 $100.00 payments in April, [DATE] and [DATE]"
click at [268, 165] on button "Save" at bounding box center [276, 160] width 42 height 13
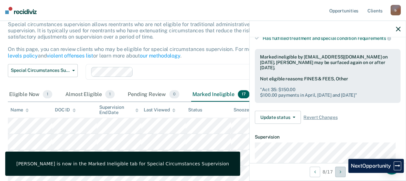
click at [343, 173] on button "Next Opportunity" at bounding box center [341, 172] width 10 height 10
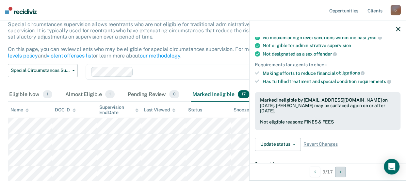
scroll to position [86, 0]
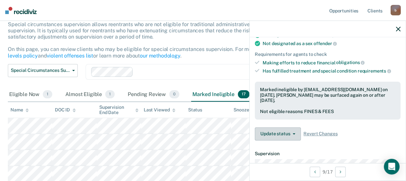
click at [279, 134] on button "Update status" at bounding box center [278, 134] width 46 height 13
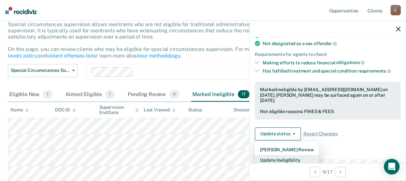
click at [279, 156] on button "Update Ineligibility" at bounding box center [287, 160] width 64 height 10
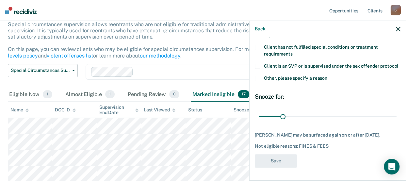
click at [259, 79] on span at bounding box center [257, 78] width 5 height 5
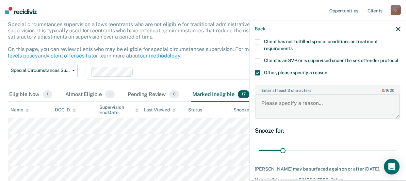
click at [275, 111] on textarea "Enter at least 3 characters 0 / 1600" at bounding box center [328, 106] width 145 height 24
paste textarea "365.00"
type textarea "Act 35: $365.00 $40.00 payments in May and June"
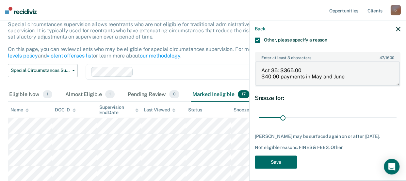
scroll to position [118, 0]
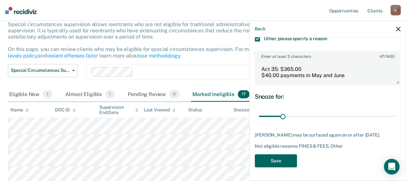
click at [280, 157] on button "Save" at bounding box center [276, 160] width 42 height 13
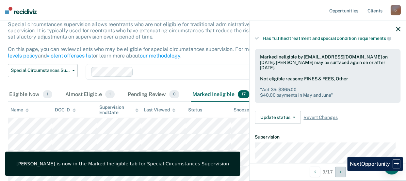
click at [343, 171] on button "Next Opportunity" at bounding box center [341, 172] width 10 height 10
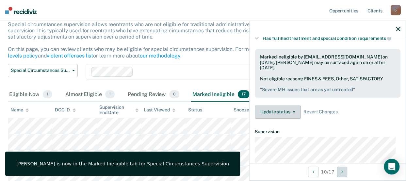
scroll to position [86, 0]
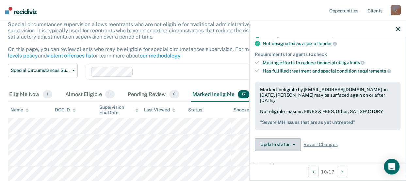
click at [279, 143] on button "Update status" at bounding box center [278, 144] width 46 height 13
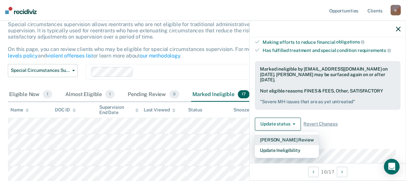
scroll to position [118, 0]
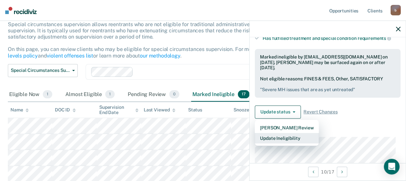
click at [277, 138] on button "Update Ineligibility" at bounding box center [287, 138] width 64 height 10
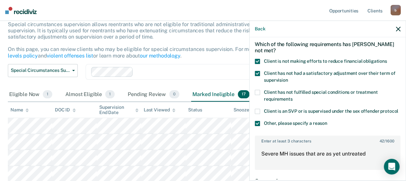
scroll to position [65, 0]
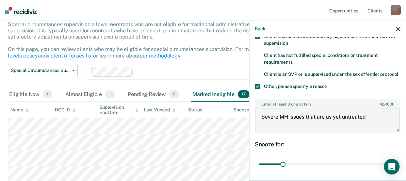
click at [261, 123] on textarea "Severe MH issues that are as yet untreated" at bounding box center [328, 120] width 145 height 24
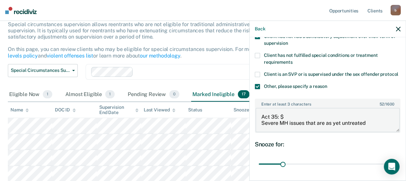
paste textarea "1203.33"
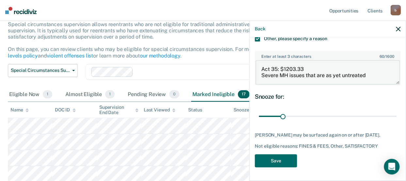
scroll to position [124, 0]
type textarea "Act 35: $1203.33 Severe MH issues that are as yet untreated"
click at [283, 160] on button "Save" at bounding box center [276, 160] width 42 height 13
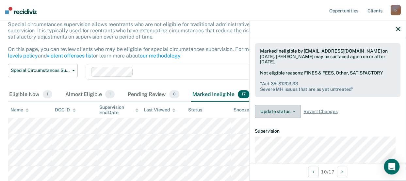
click at [289, 105] on button "Update status" at bounding box center [278, 111] width 46 height 13
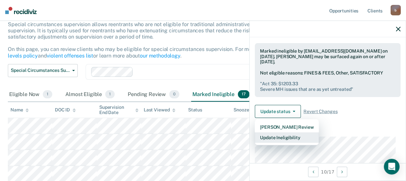
click at [280, 136] on button "Update Ineligibility" at bounding box center [287, 137] width 64 height 10
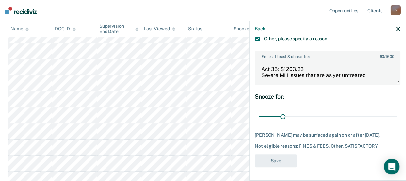
scroll to position [141, 0]
click at [264, 27] on button "Back" at bounding box center [260, 29] width 10 height 6
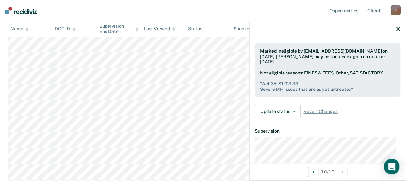
scroll to position [190, 0]
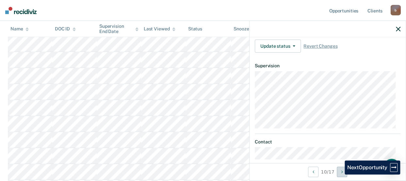
click at [340, 175] on button "Next Opportunity" at bounding box center [342, 172] width 10 height 10
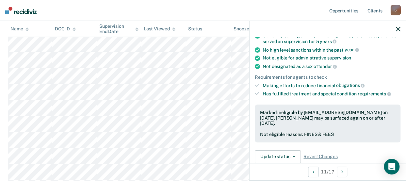
scroll to position [98, 0]
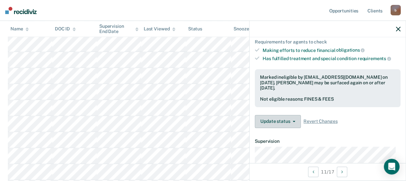
click at [284, 119] on button "Update status" at bounding box center [278, 121] width 46 height 13
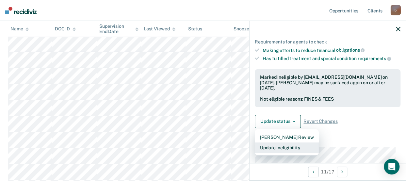
click at [284, 144] on button "Update Ineligibility" at bounding box center [287, 148] width 64 height 10
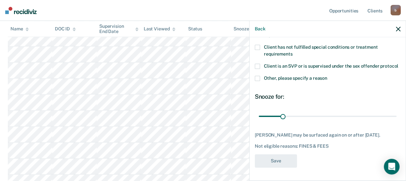
scroll to position [173, 0]
click at [256, 76] on span at bounding box center [257, 78] width 5 height 5
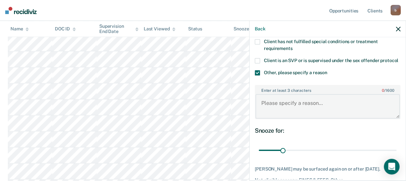
click at [269, 107] on textarea "Enter at least 3 characters 0 / 1600" at bounding box center [328, 106] width 145 height 24
paste textarea "1730.00"
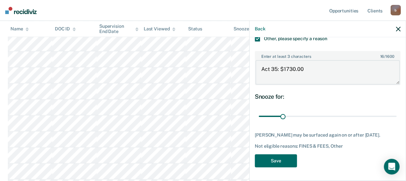
scroll to position [118, 0]
type textarea "Act 35: $1730.00"
click at [282, 166] on button "Save" at bounding box center [276, 160] width 42 height 13
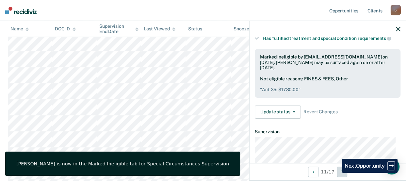
click at [337, 173] on button "Next Opportunity" at bounding box center [342, 172] width 10 height 10
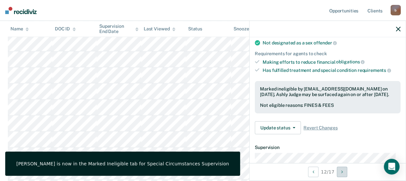
scroll to position [86, 0]
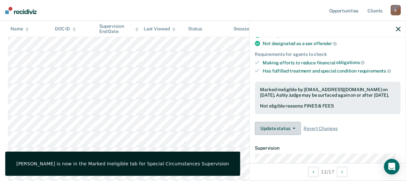
click at [281, 131] on button "Update status" at bounding box center [278, 128] width 46 height 13
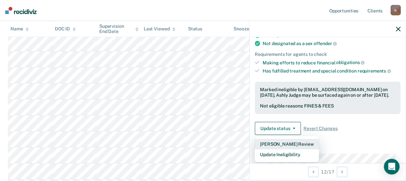
scroll to position [118, 0]
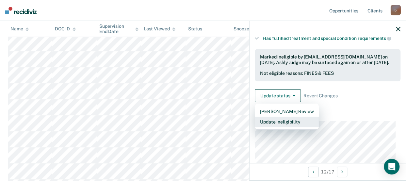
click at [278, 125] on button "Update Ineligibility" at bounding box center [287, 122] width 64 height 10
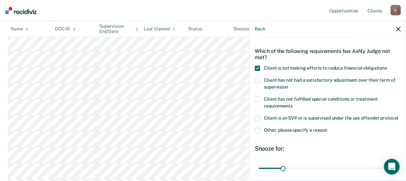
scroll to position [33, 0]
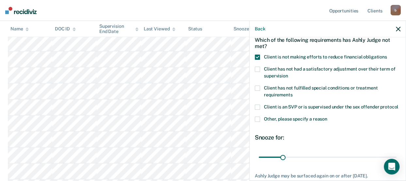
click at [259, 122] on span at bounding box center [257, 119] width 5 height 5
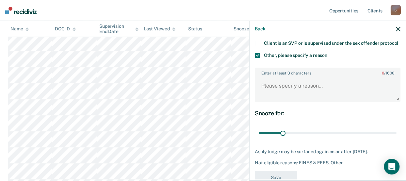
scroll to position [98, 0]
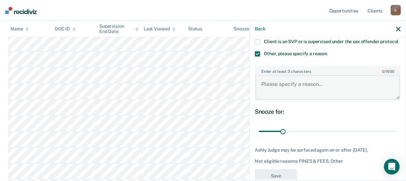
click at [268, 92] on textarea "Enter at least 3 characters 0 / 1600" at bounding box center [328, 87] width 145 height 24
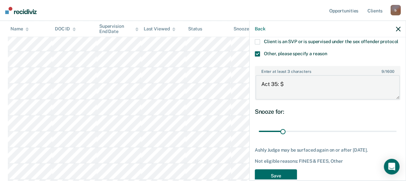
paste textarea "330.50"
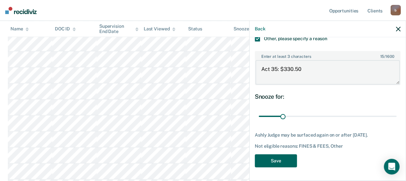
type textarea "Act 35: $330.50"
click at [290, 161] on button "Save" at bounding box center [276, 160] width 42 height 13
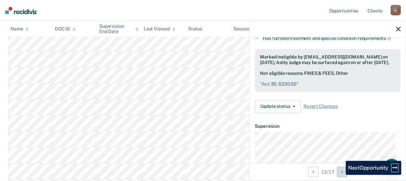
click at [341, 175] on button "Next Opportunity" at bounding box center [342, 172] width 10 height 10
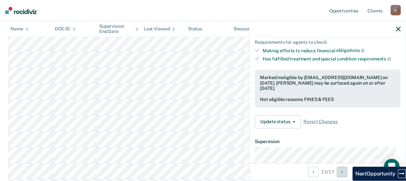
scroll to position [98, 0]
click at [284, 121] on button "Update status" at bounding box center [278, 121] width 46 height 13
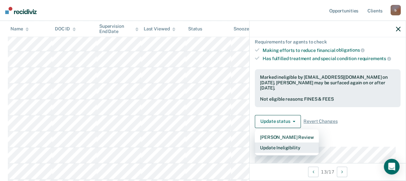
click at [281, 147] on button "Update Ineligibility" at bounding box center [287, 148] width 64 height 10
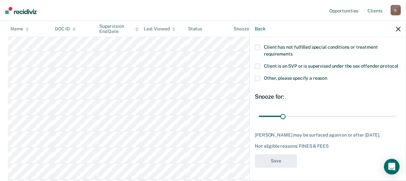
scroll to position [84, 0]
click at [255, 76] on span at bounding box center [257, 78] width 5 height 5
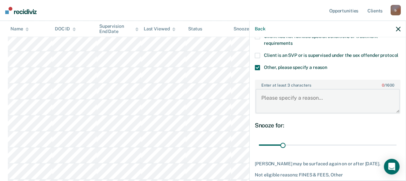
click at [264, 98] on textarea "Enter at least 3 characters 0 / 1600" at bounding box center [328, 101] width 145 height 24
paste textarea "1426.36"
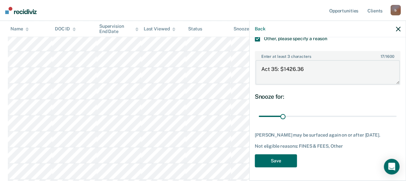
scroll to position [124, 0]
type textarea "Act 35: $1426.36"
click at [279, 167] on button "Save" at bounding box center [276, 160] width 42 height 13
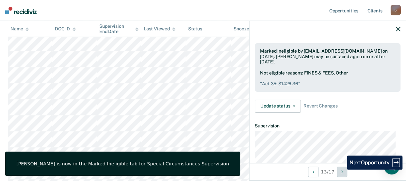
click at [342, 170] on icon "Next Opportunity" at bounding box center [342, 172] width 2 height 5
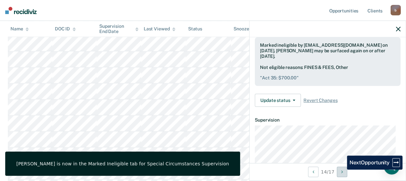
scroll to position [119, 0]
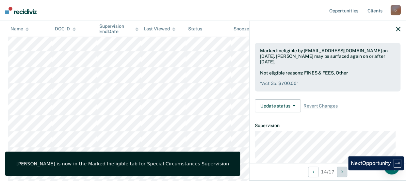
click at [343, 170] on button "Next Opportunity" at bounding box center [342, 172] width 10 height 10
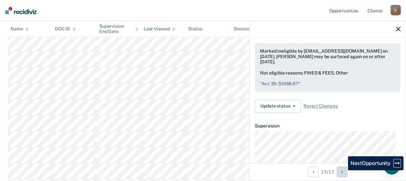
click at [343, 170] on icon "Next Opportunity" at bounding box center [342, 172] width 2 height 5
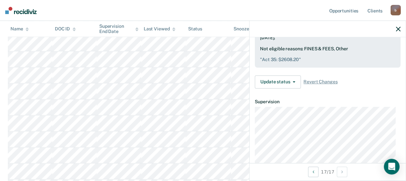
scroll to position [190, 0]
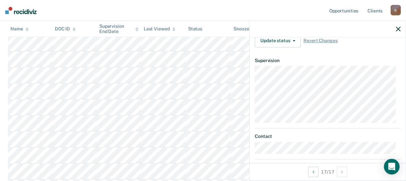
click at [398, 29] on icon "button" at bounding box center [398, 29] width 5 height 5
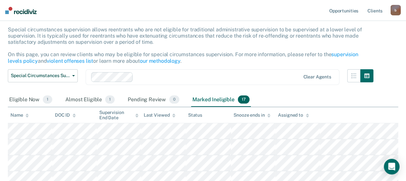
scroll to position [0, 0]
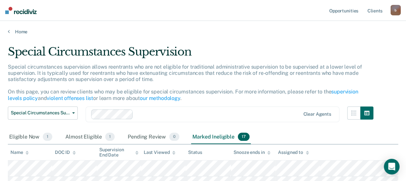
drag, startPoint x: 44, startPoint y: 13, endPoint x: 16, endPoint y: 13, distance: 27.8
click at [16, 13] on nav "Opportunities Client s [EMAIL_ADDRESS][DOMAIN_NAME] b Profile How it works Log …" at bounding box center [203, 10] width 406 height 21
drag, startPoint x: 16, startPoint y: 13, endPoint x: 94, endPoint y: 45, distance: 84.1
click at [93, 45] on div "Special Circumstances Supervision" at bounding box center [191, 54] width 366 height 19
